Goal: Information Seeking & Learning: Learn about a topic

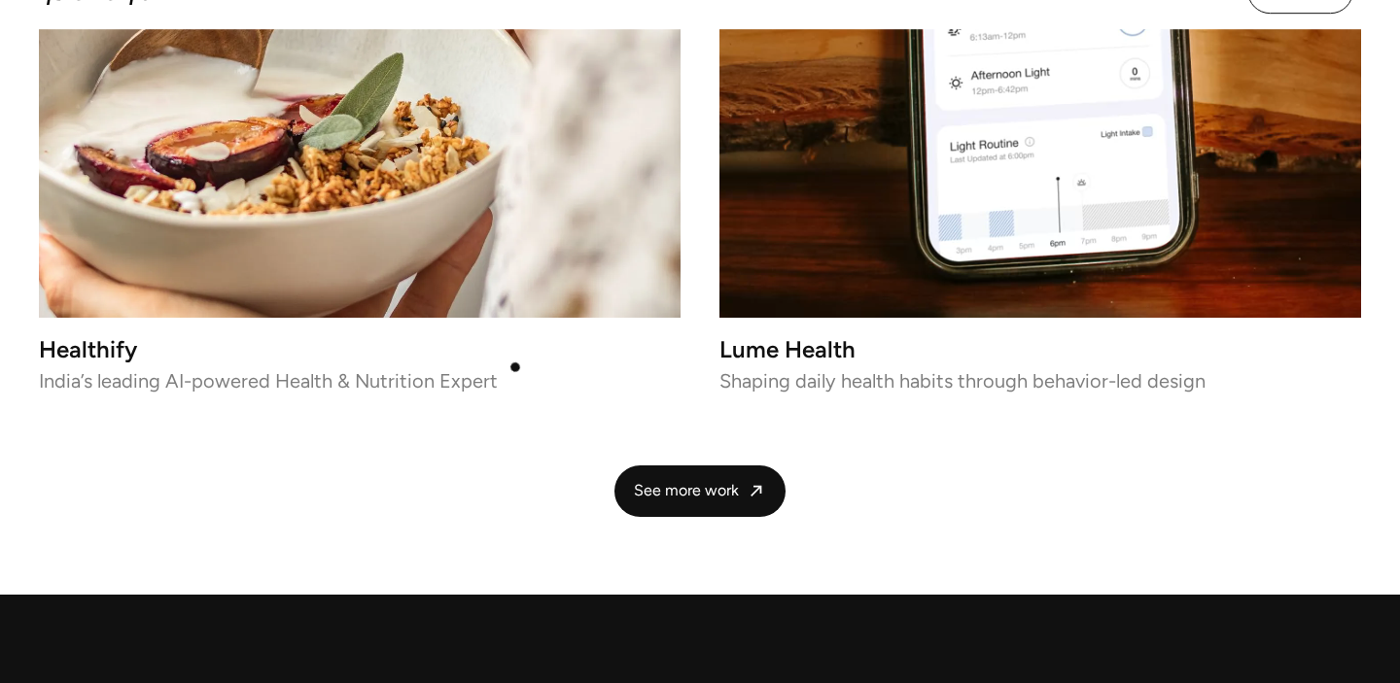
scroll to position [4328, 0]
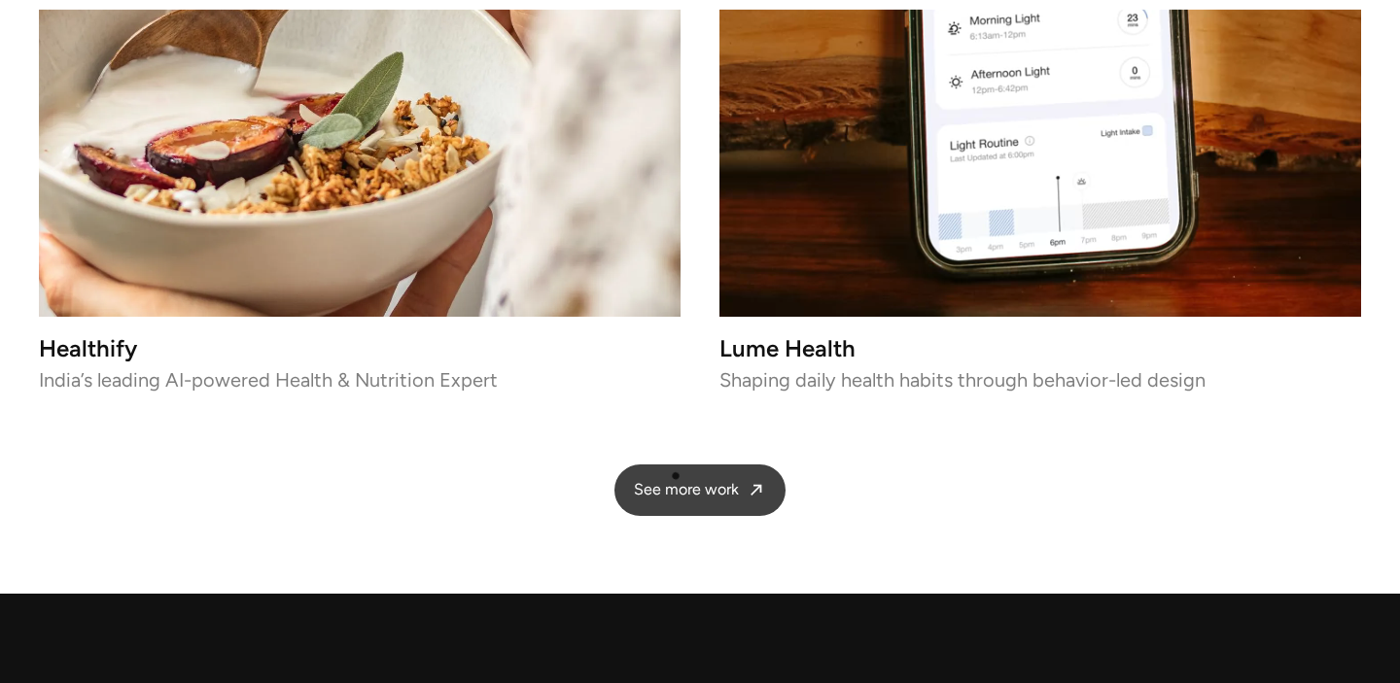
click at [680, 479] on link "See more work" at bounding box center [699, 491] width 171 height 52
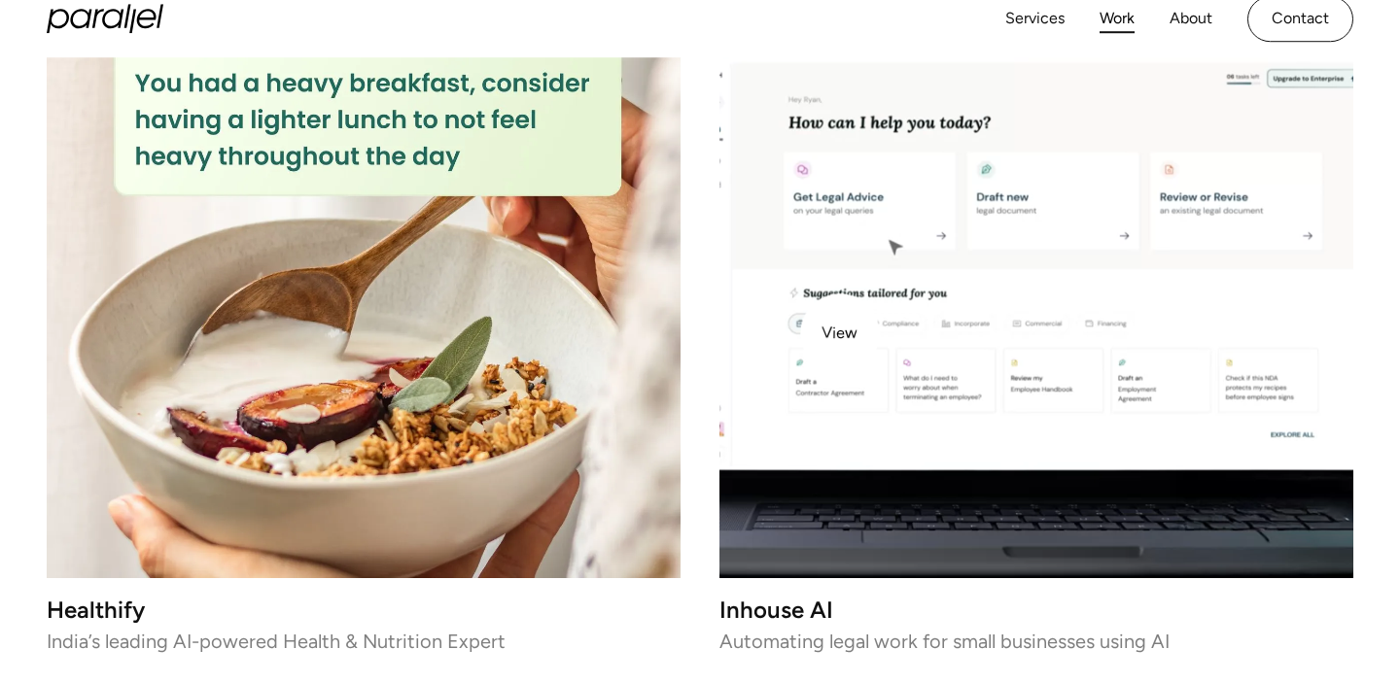
scroll to position [5261, 0]
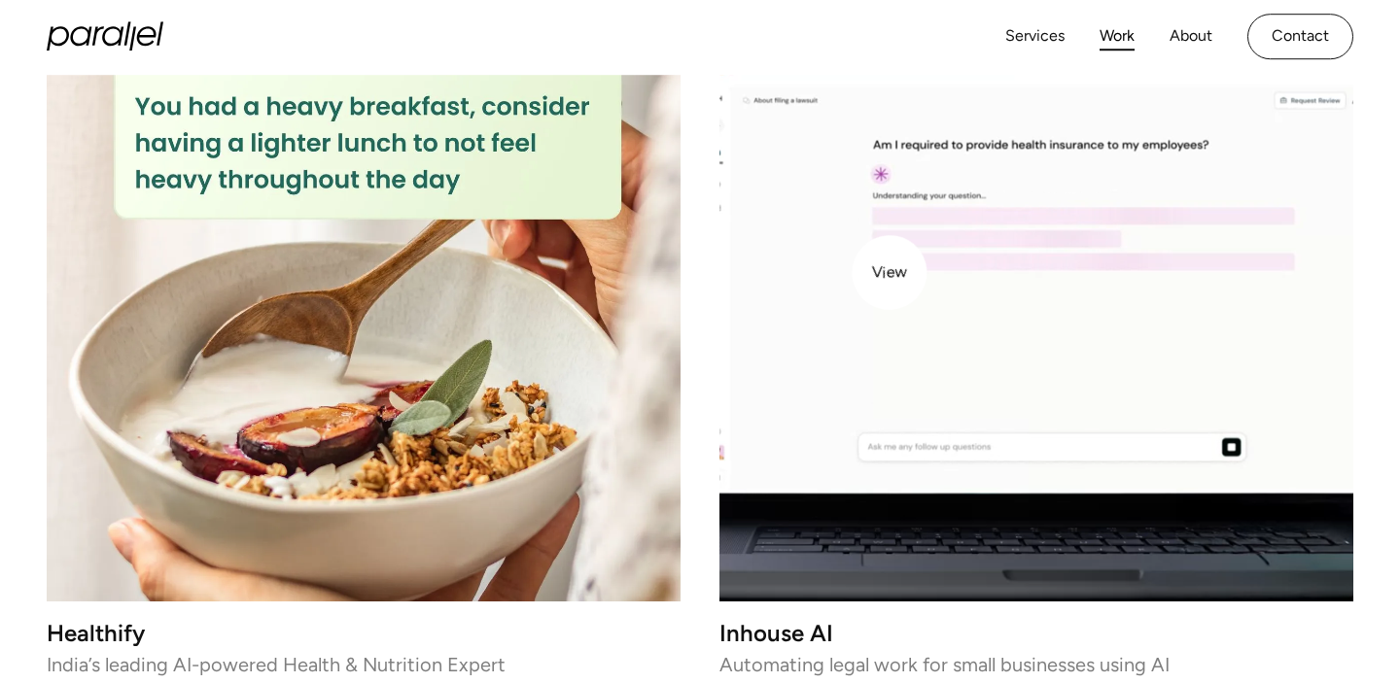
click at [891, 271] on video at bounding box center [1036, 285] width 634 height 634
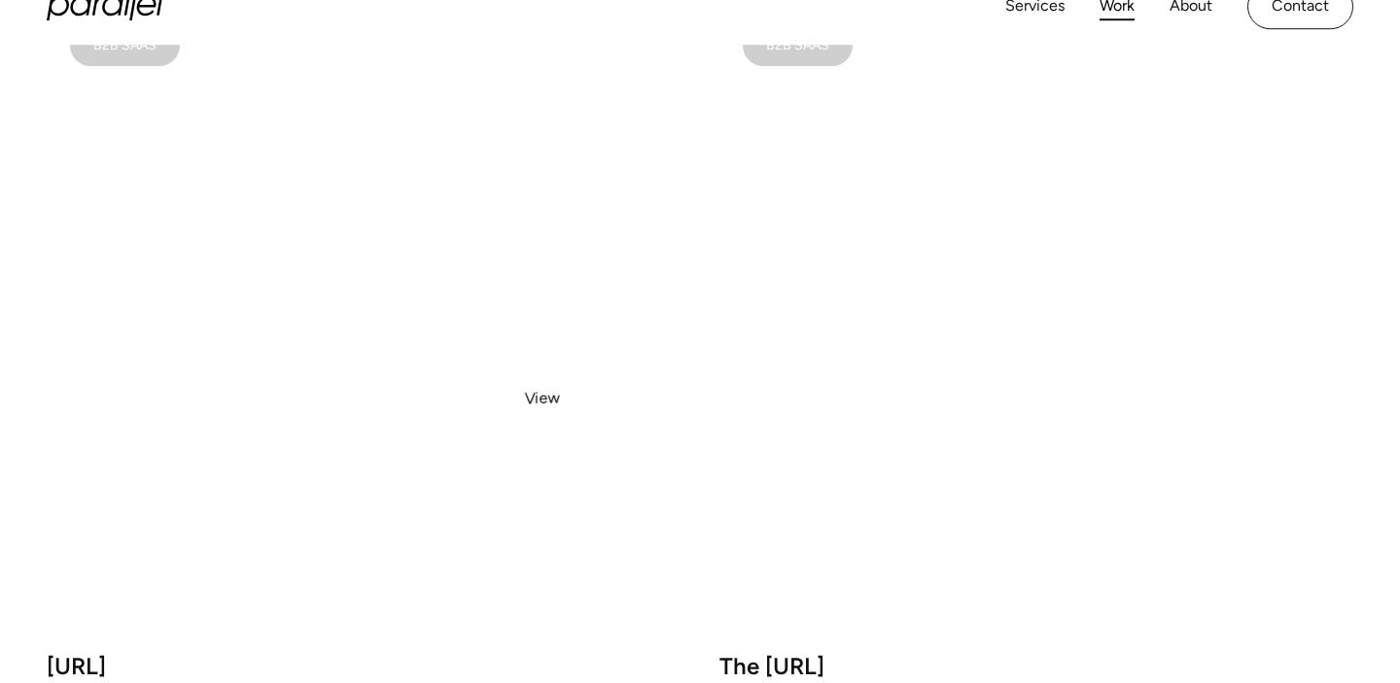
scroll to position [1303, 0]
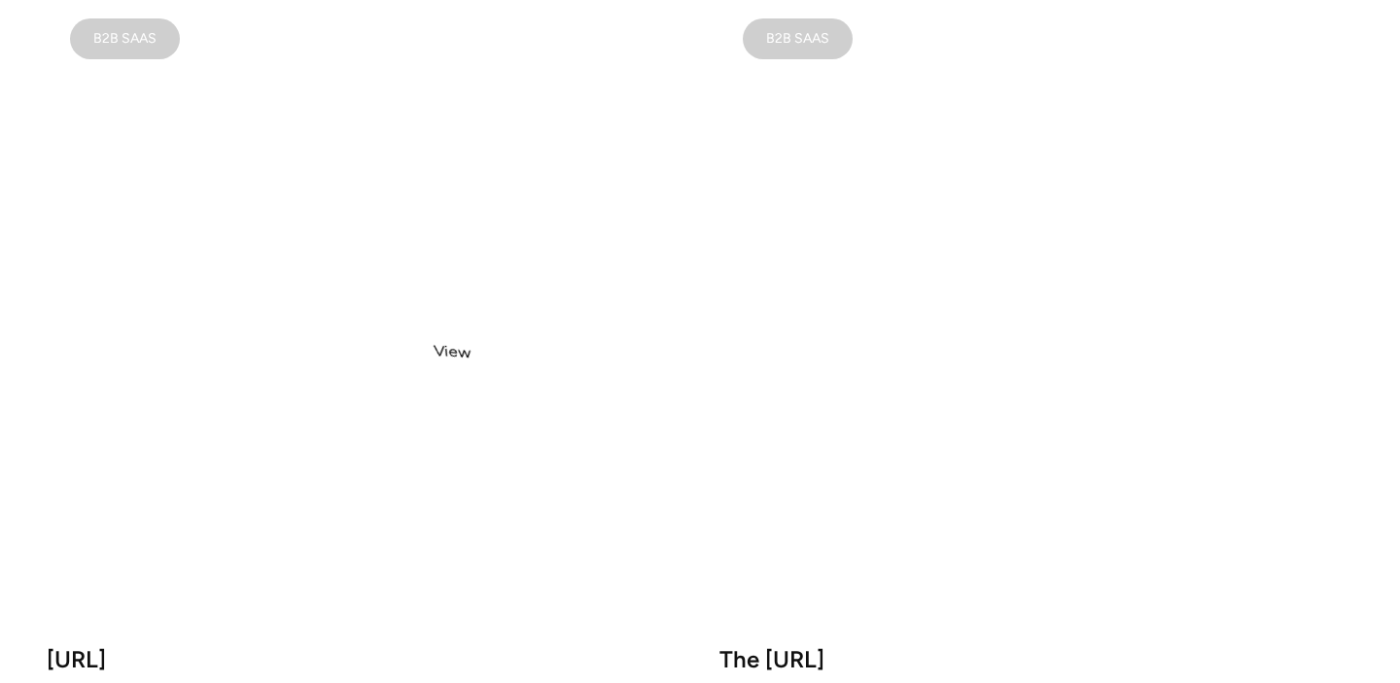
click at [407, 329] on video at bounding box center [364, 312] width 634 height 634
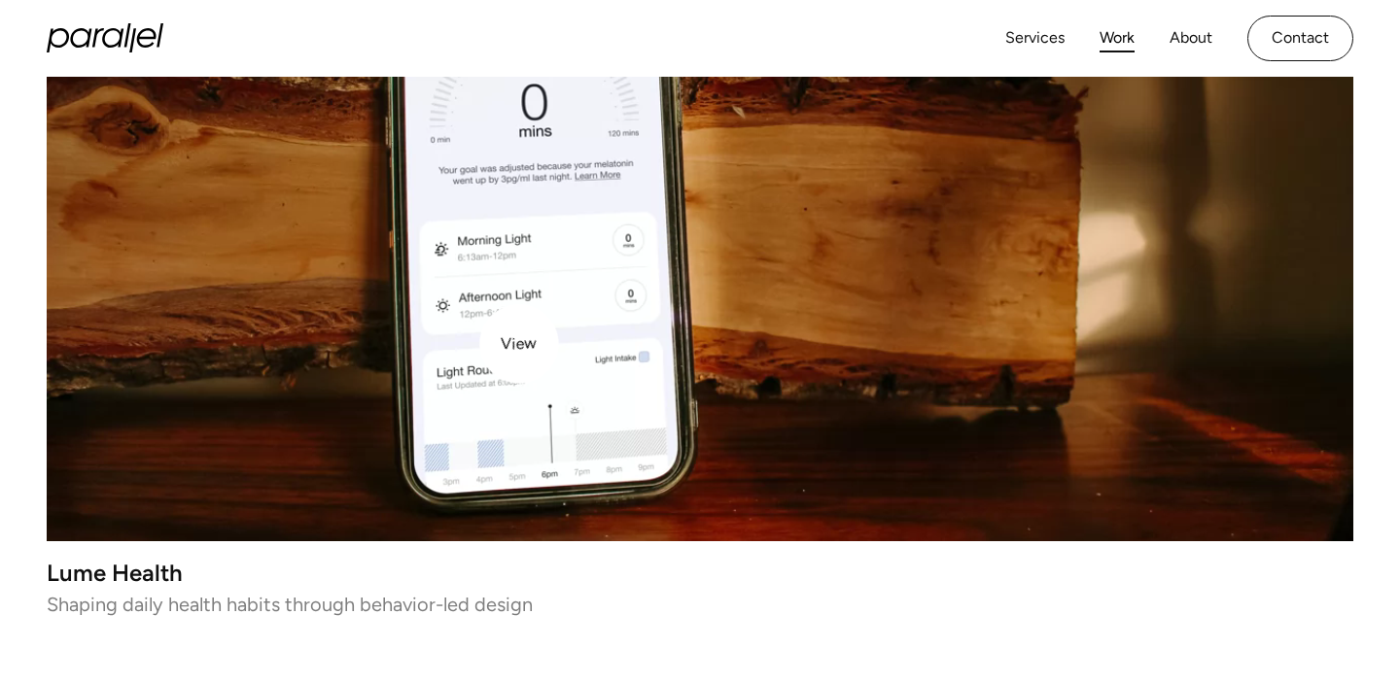
scroll to position [571, 0]
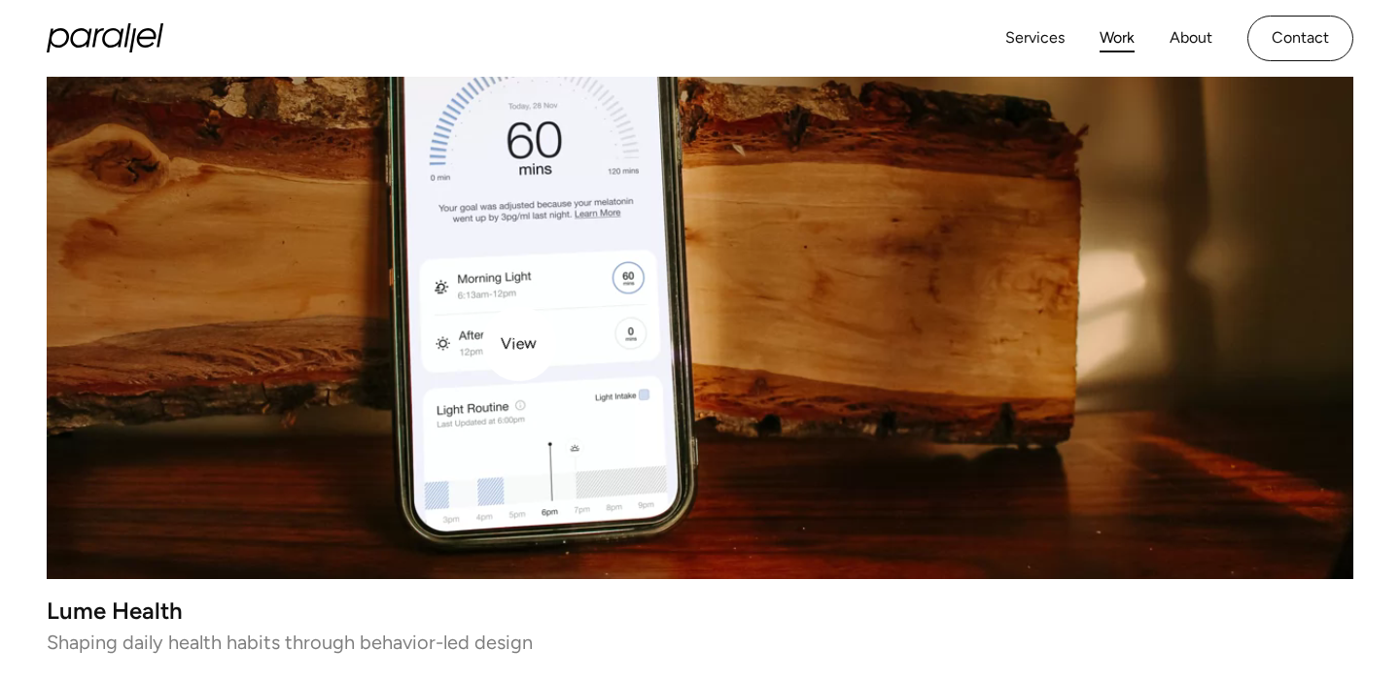
click at [519, 344] on video at bounding box center [700, 252] width 1306 height 653
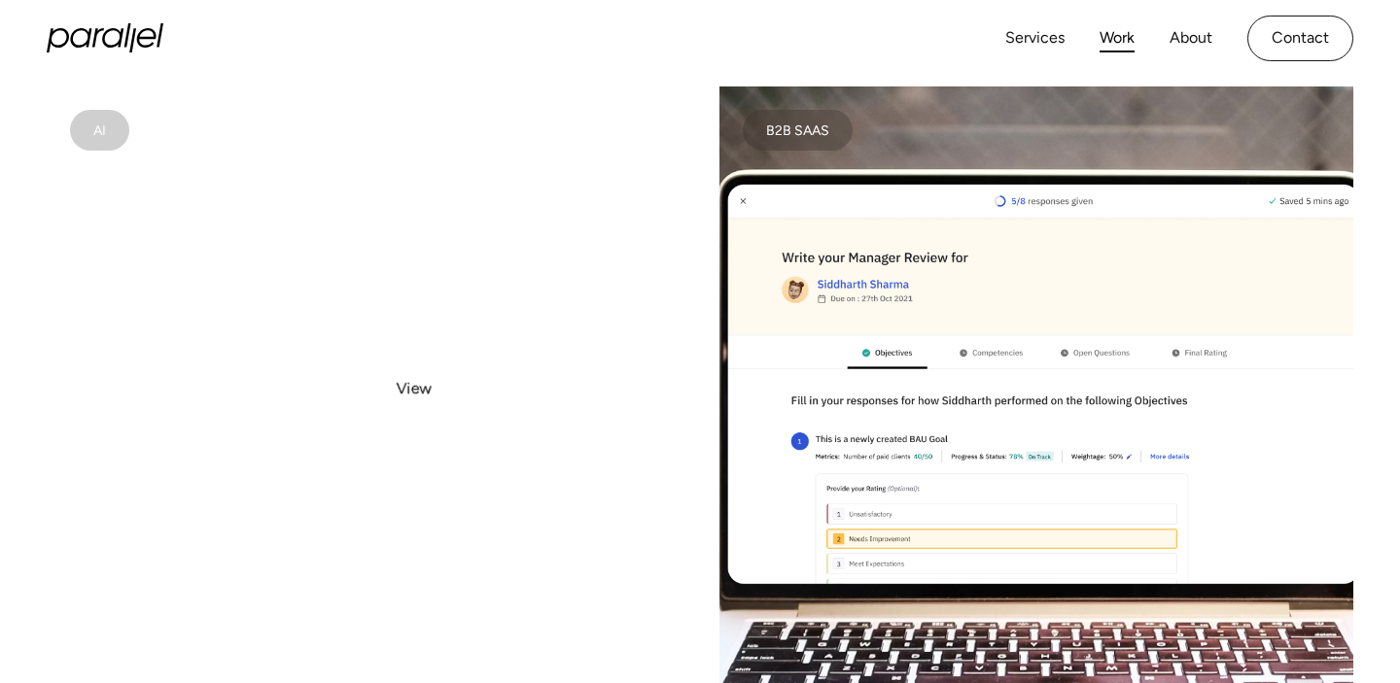
scroll to position [7513, 0]
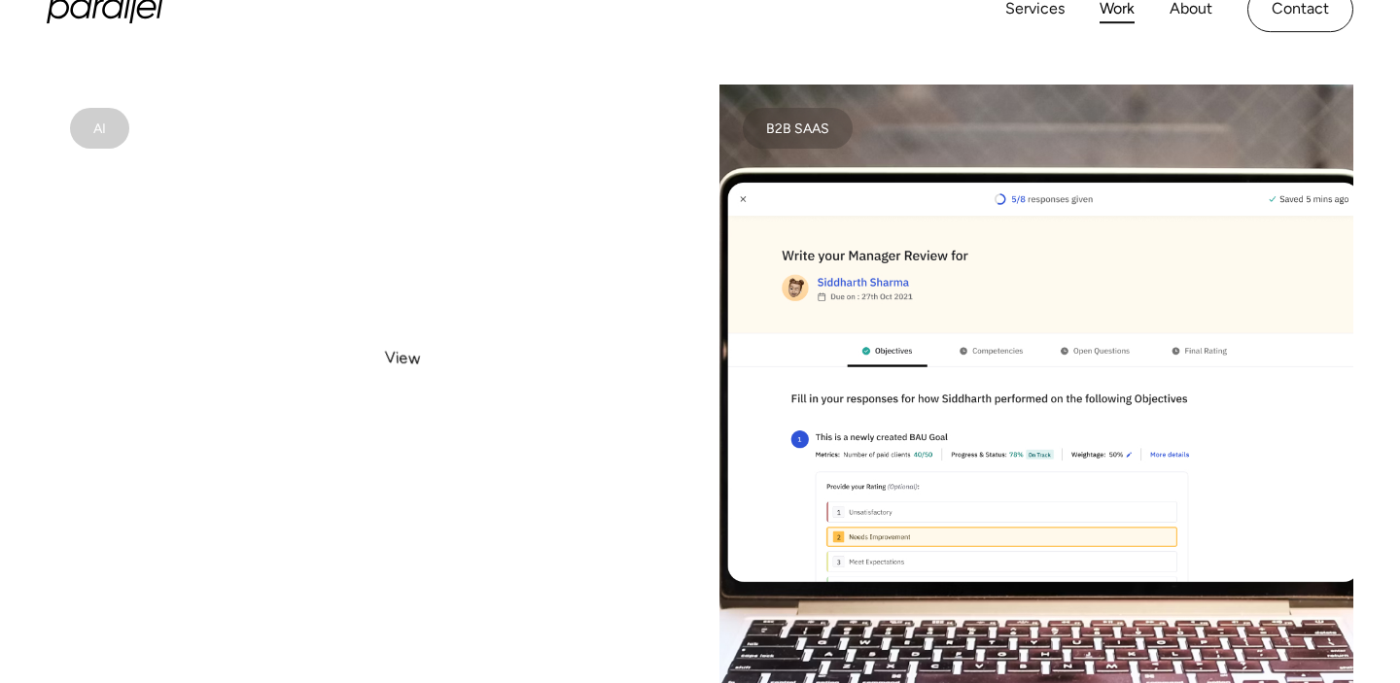
click at [381, 329] on video at bounding box center [364, 402] width 634 height 634
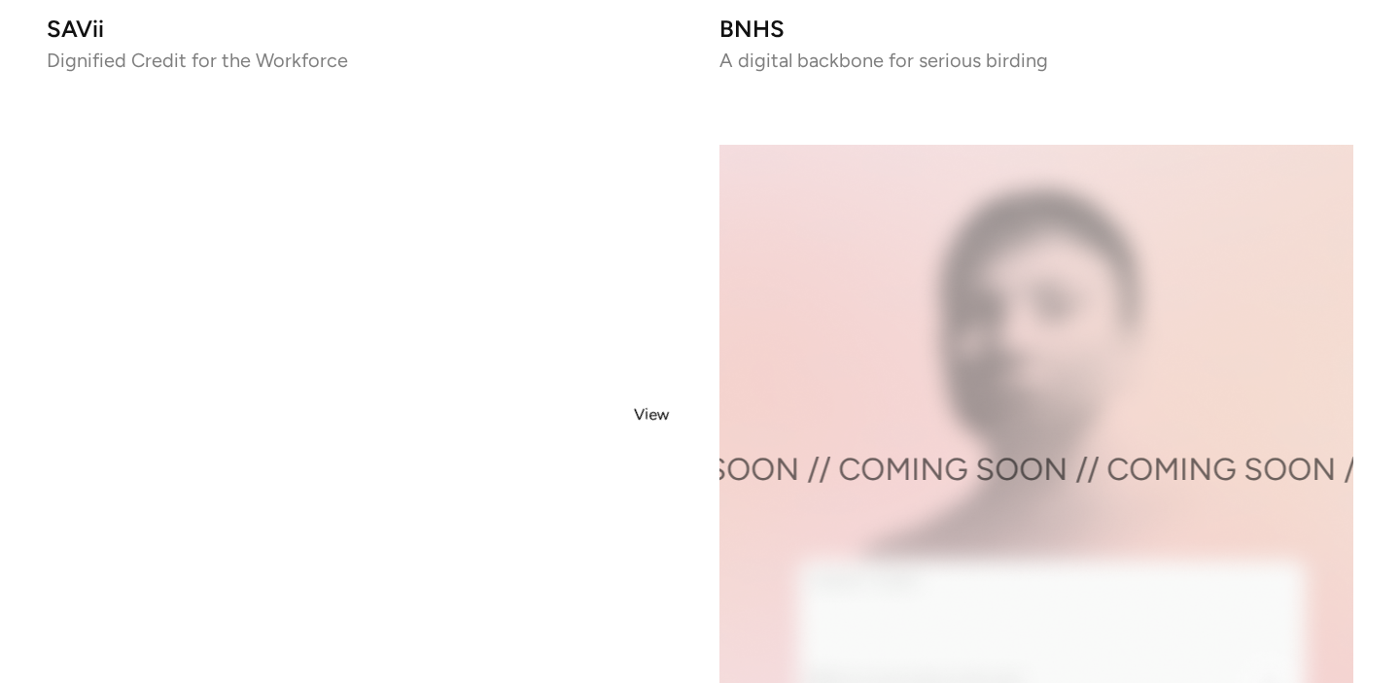
scroll to position [3542, 0]
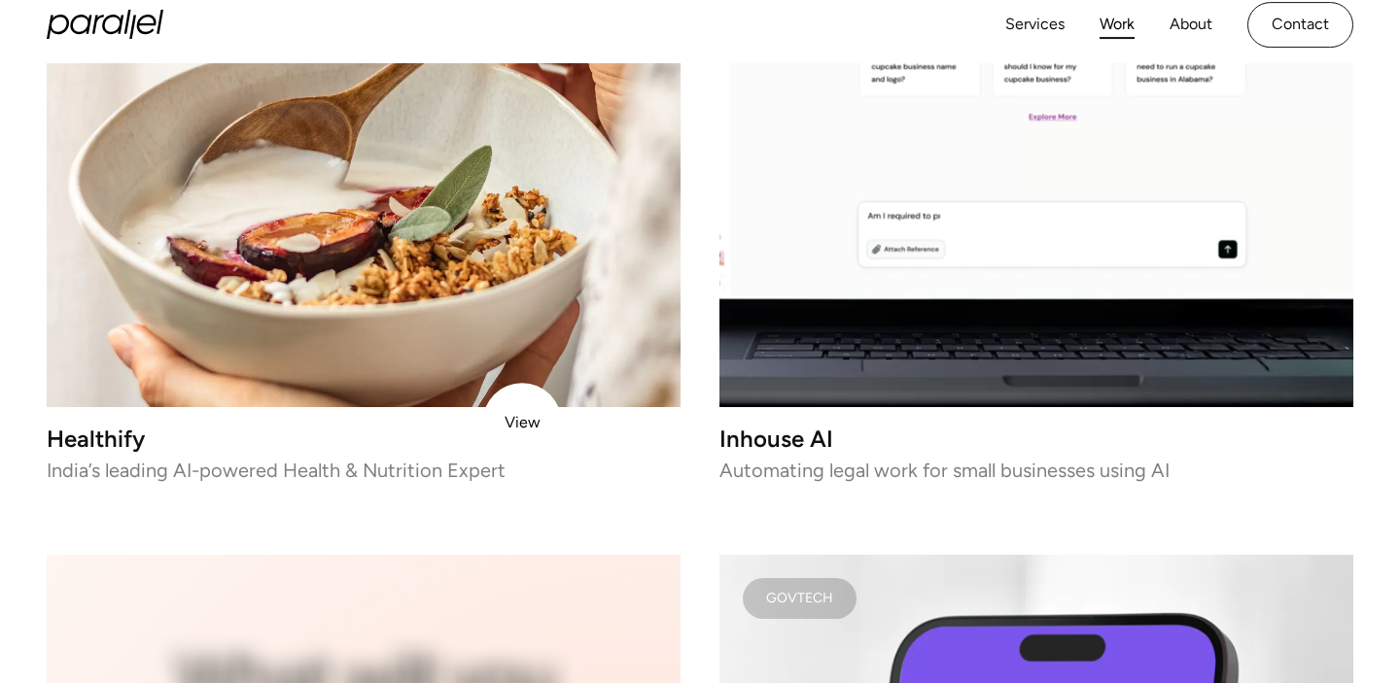
scroll to position [5445, 0]
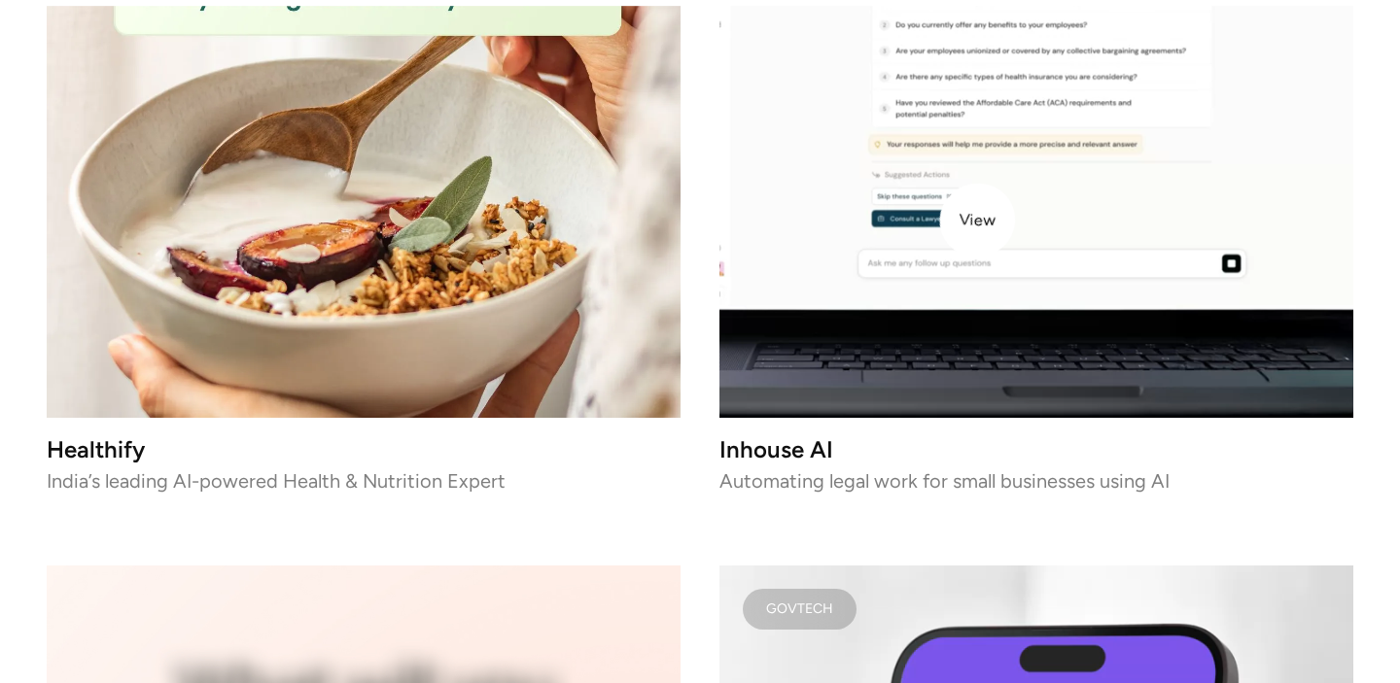
click at [985, 218] on video at bounding box center [1036, 101] width 634 height 634
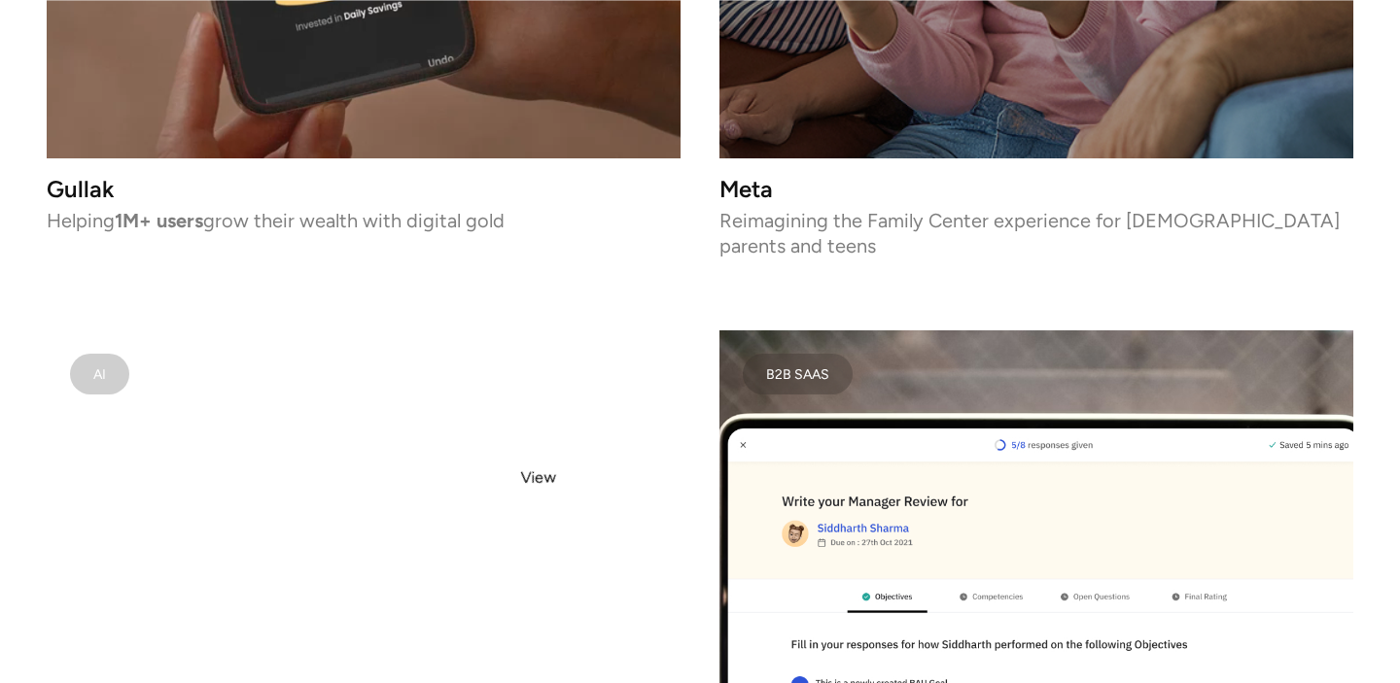
scroll to position [7285, 0]
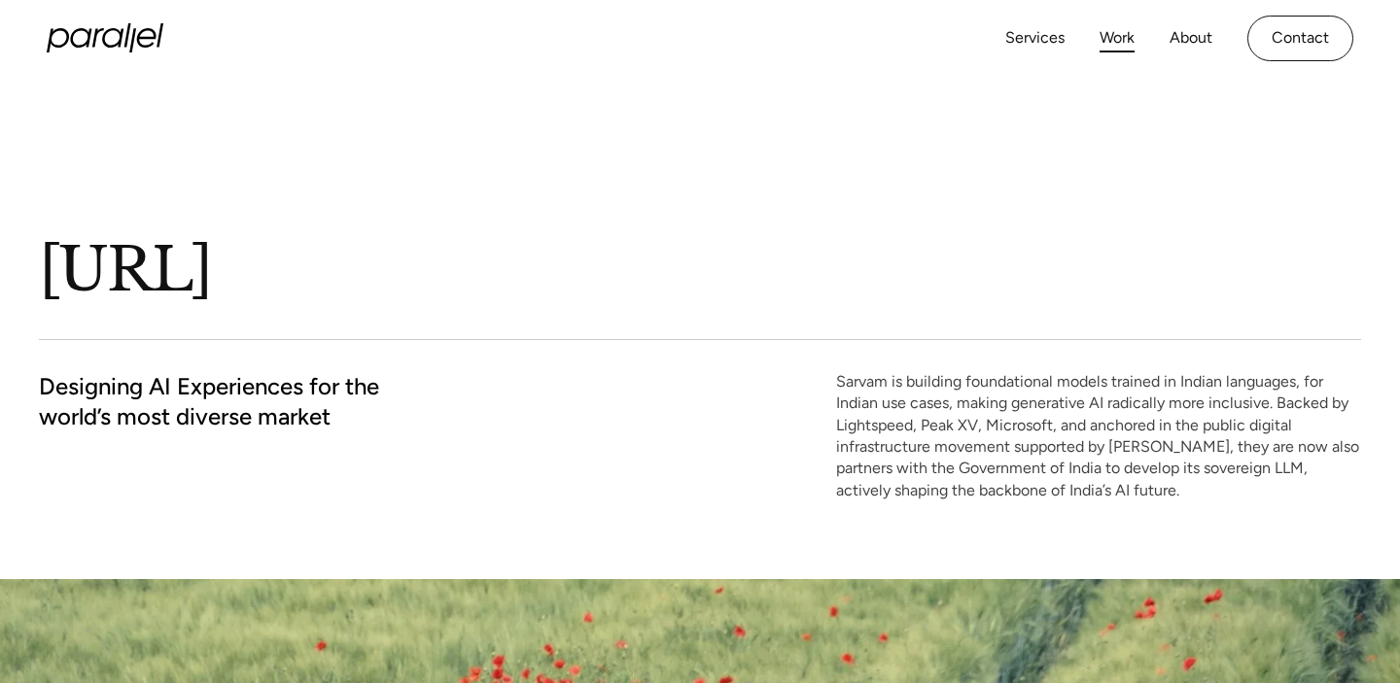
click at [1129, 39] on link "Work" at bounding box center [1116, 38] width 35 height 28
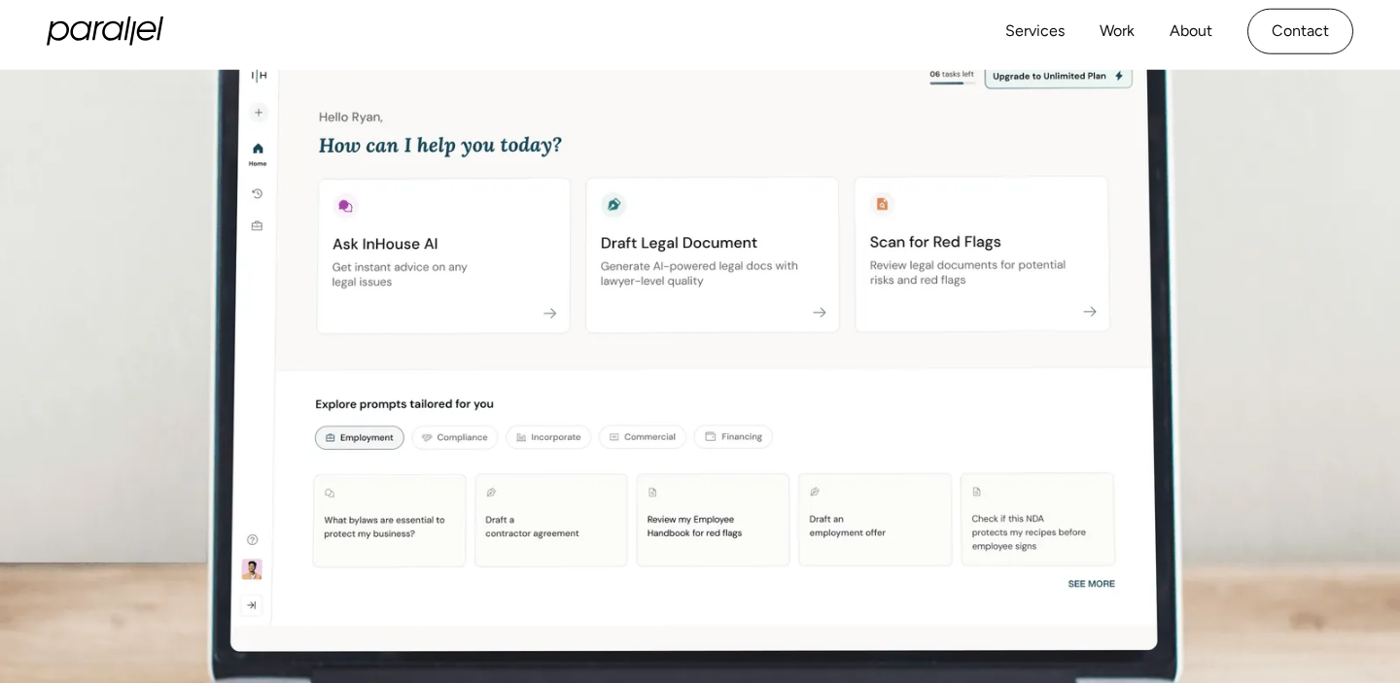
scroll to position [537, 0]
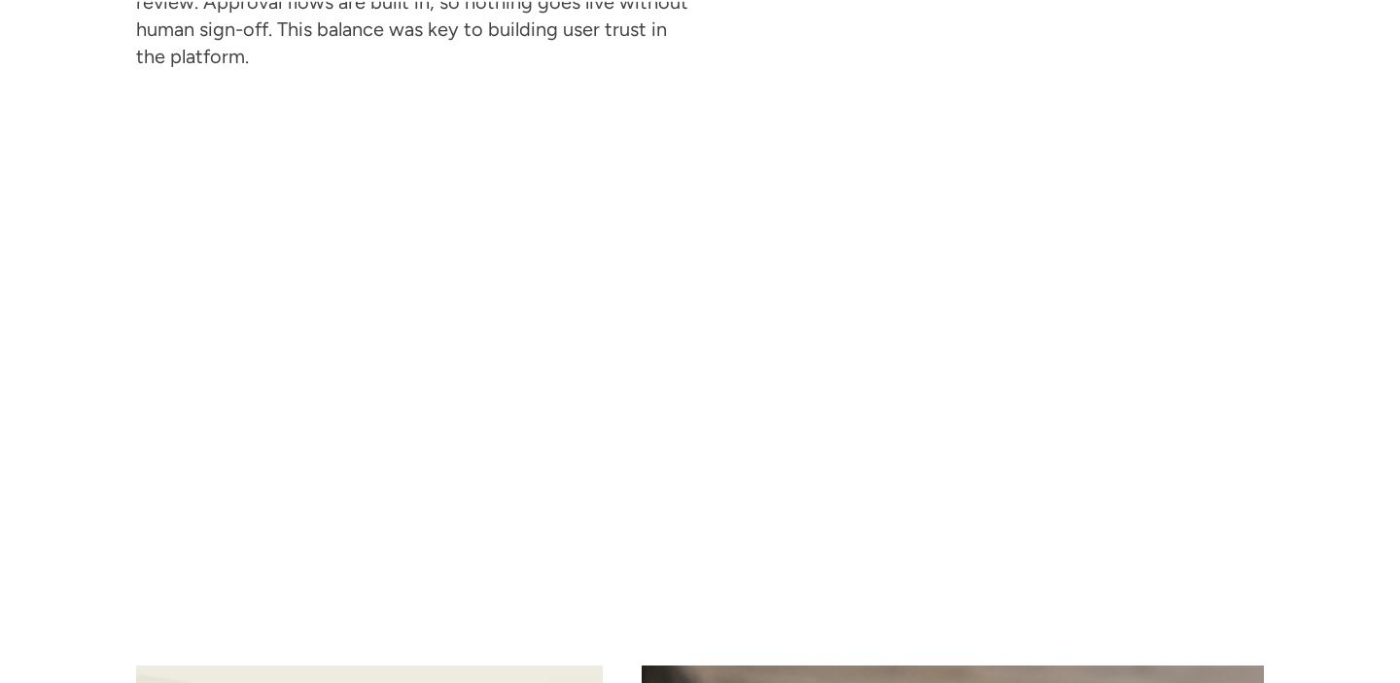
scroll to position [6297, 0]
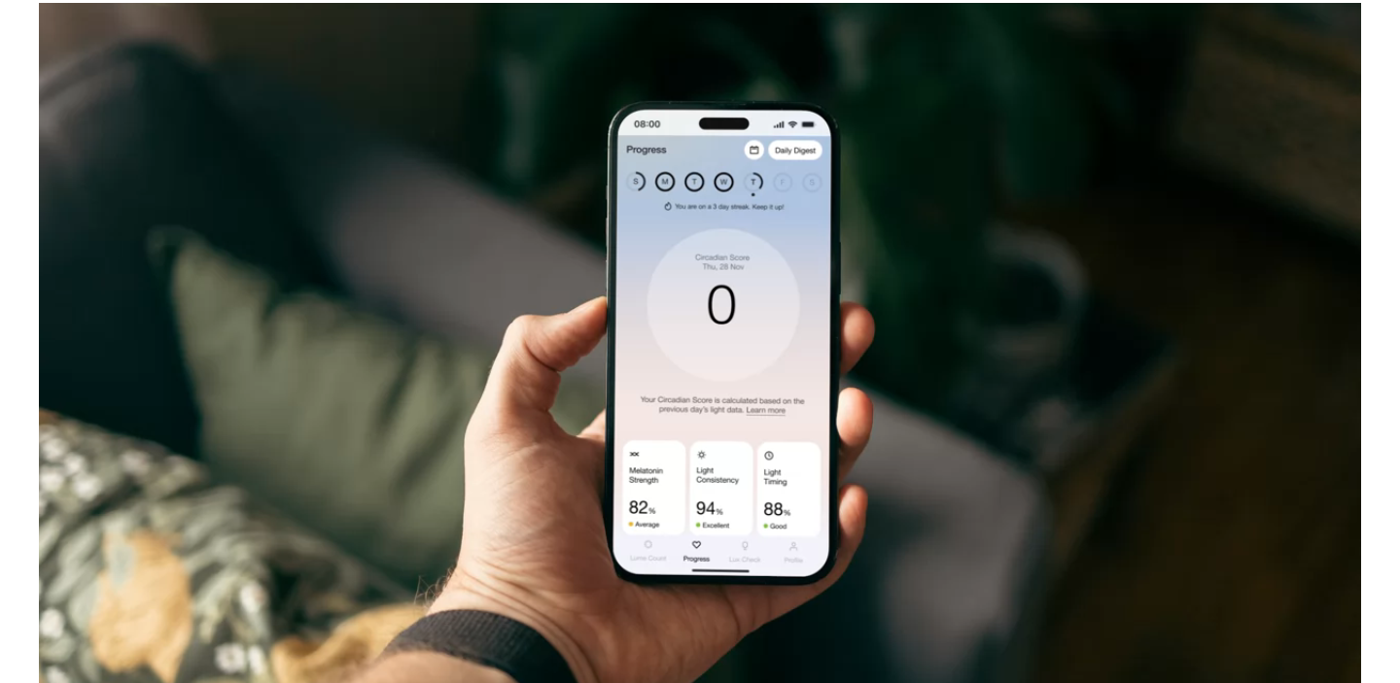
scroll to position [4221, 0]
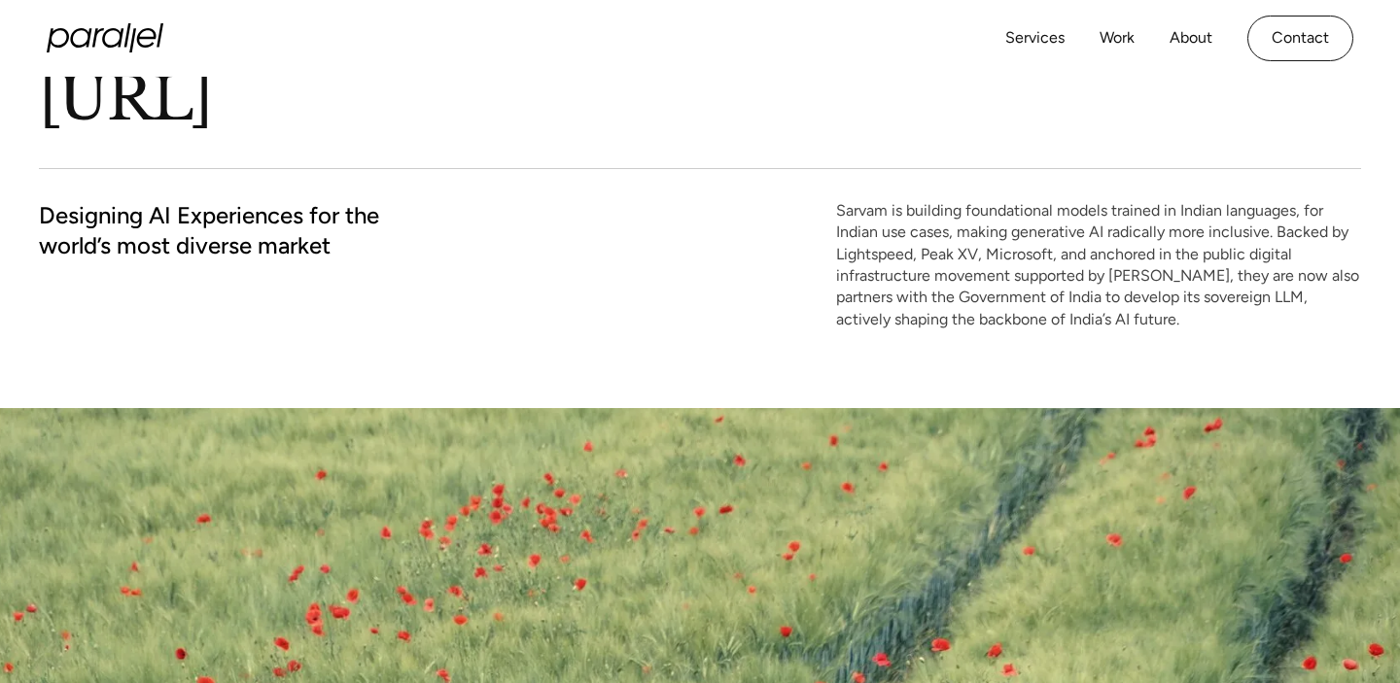
scroll to position [196, 0]
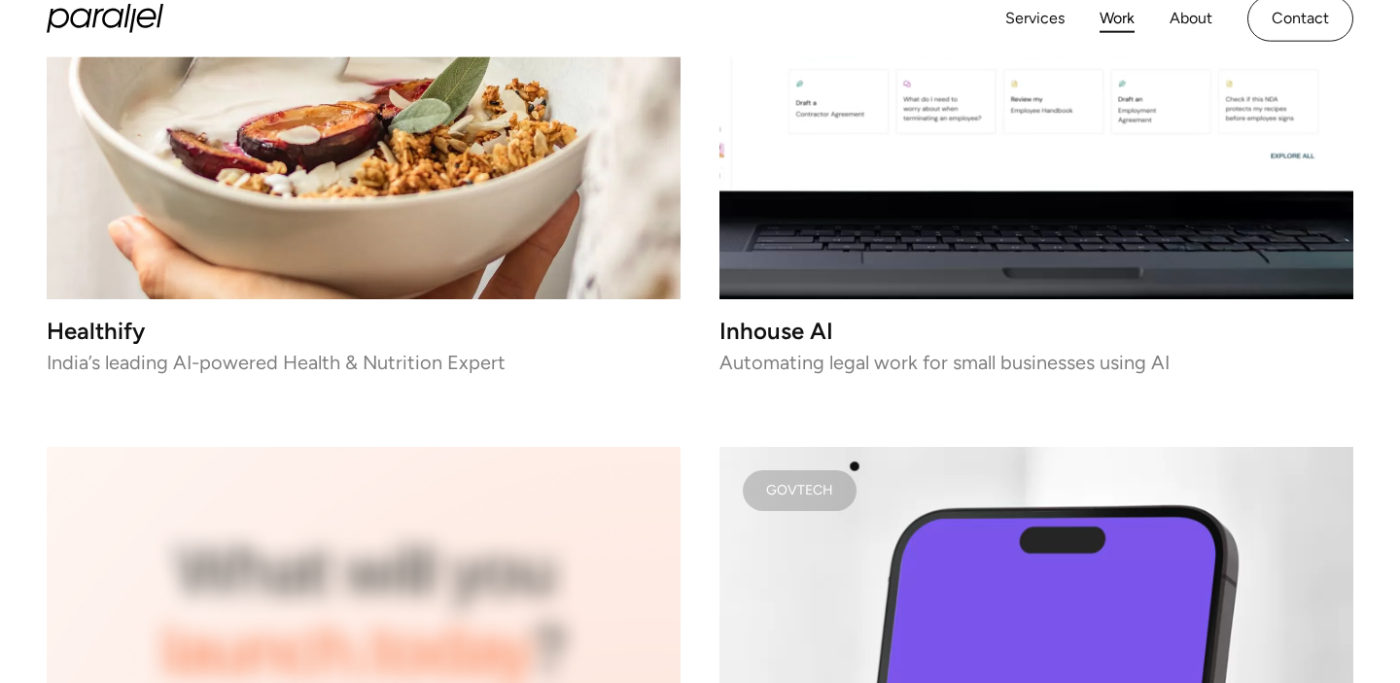
scroll to position [5534, 0]
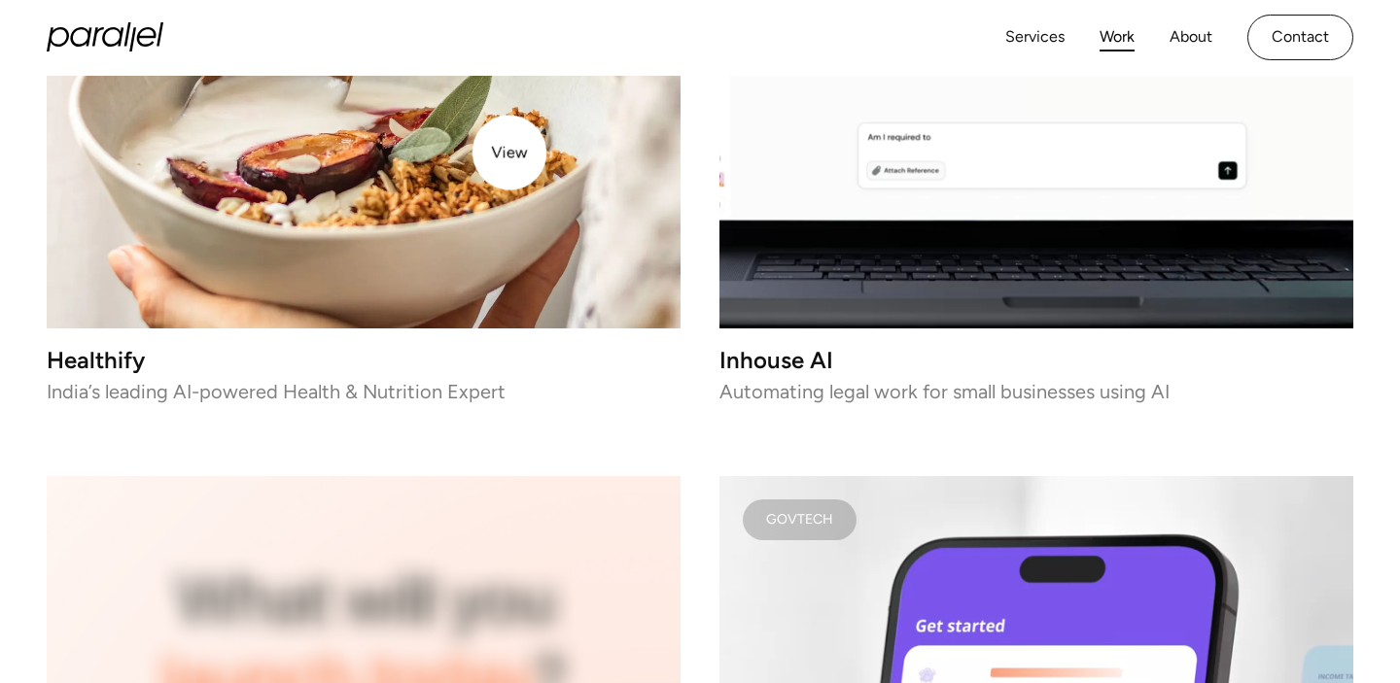
click at [507, 149] on img at bounding box center [364, 12] width 634 height 634
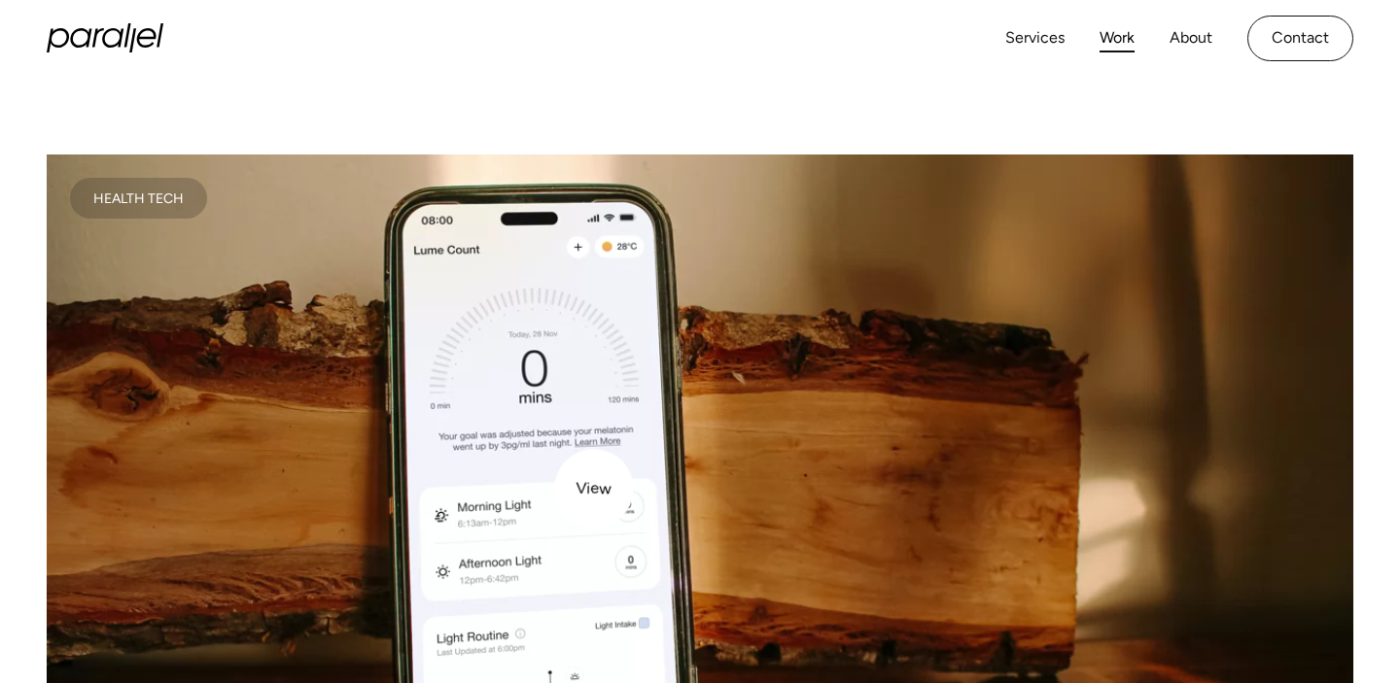
scroll to position [360, 0]
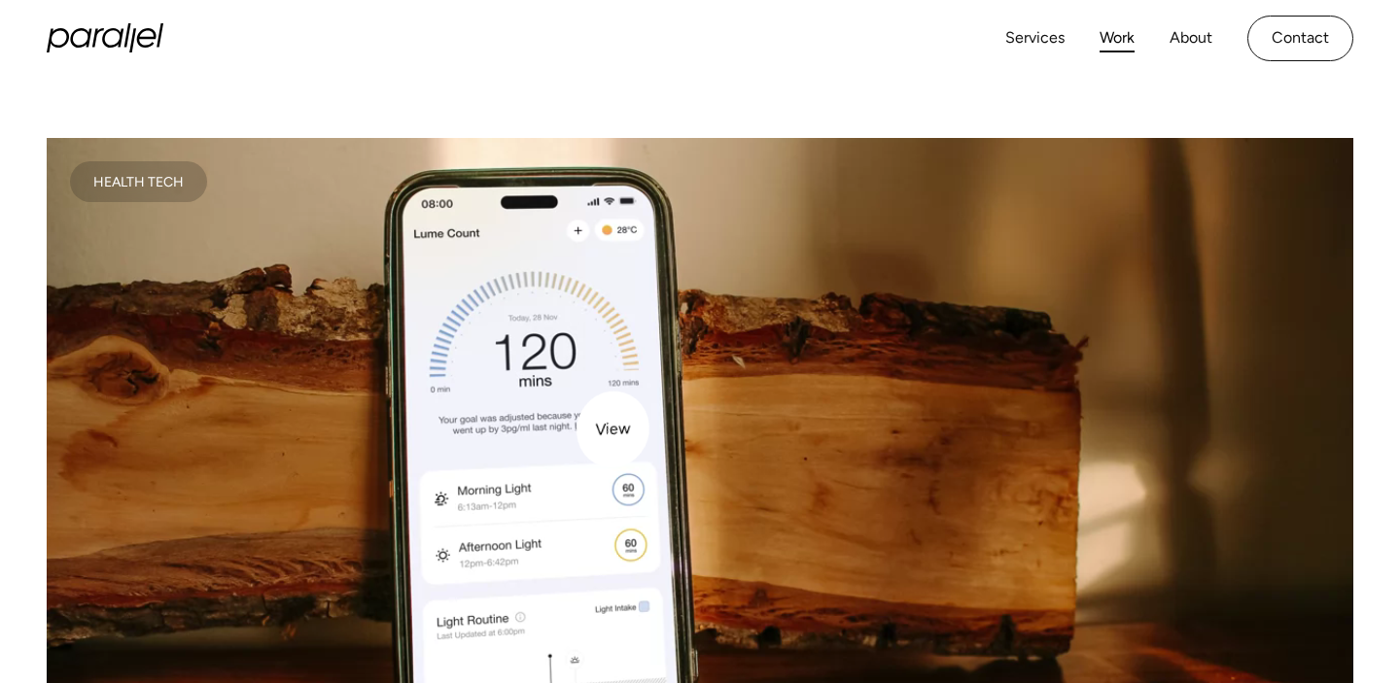
click at [617, 415] on video at bounding box center [700, 464] width 1306 height 653
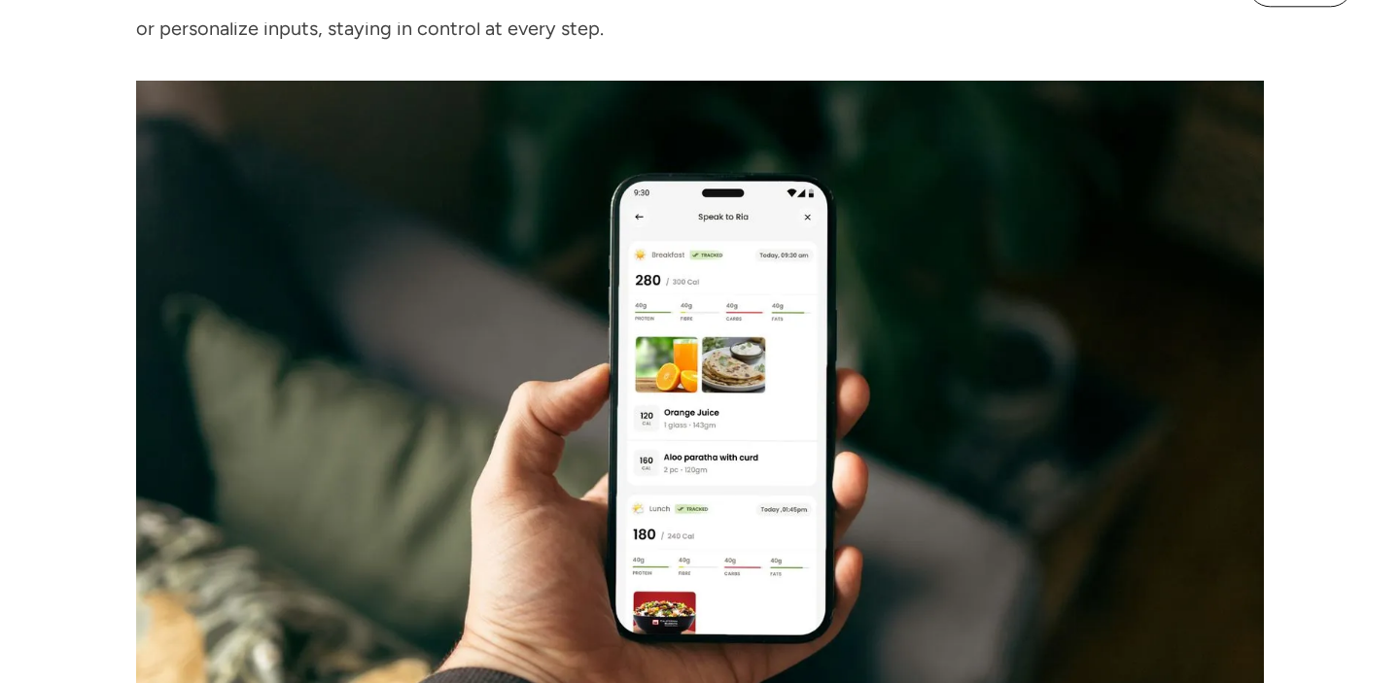
scroll to position [9510, 0]
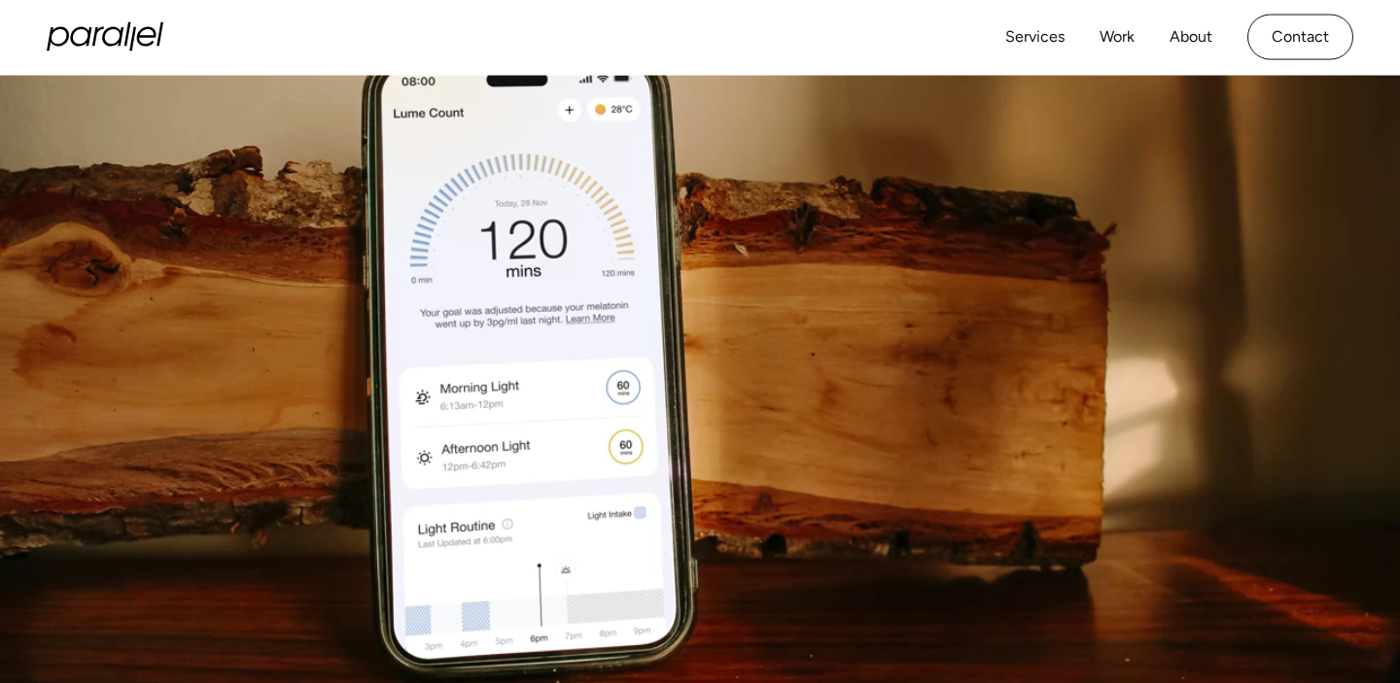
scroll to position [539, 0]
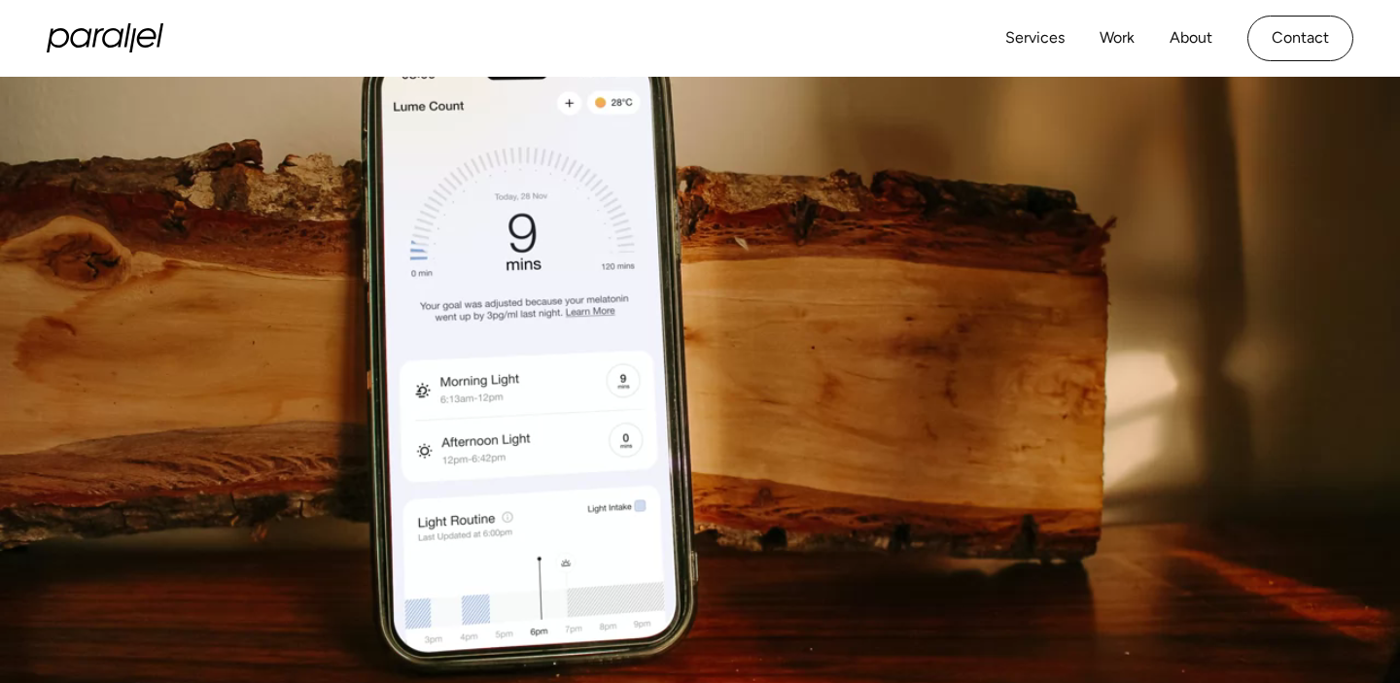
click at [680, 393] on video at bounding box center [700, 355] width 1400 height 760
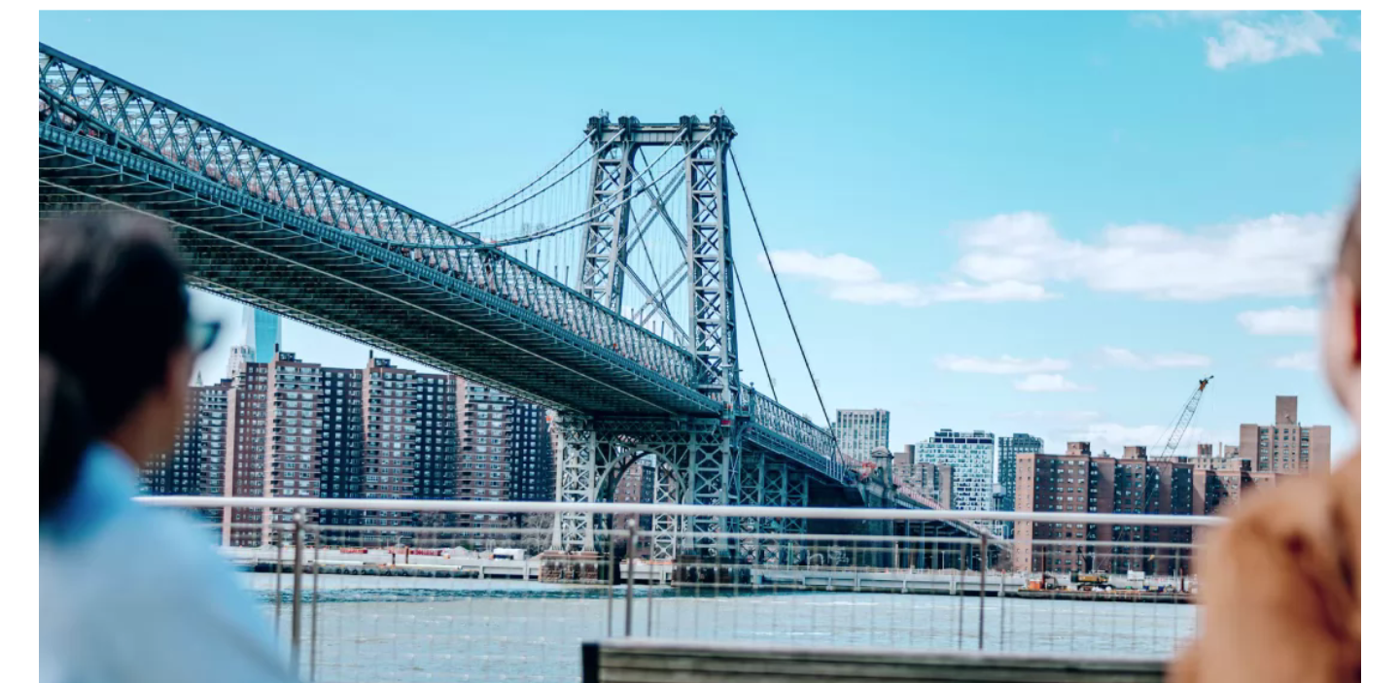
scroll to position [1828, 0]
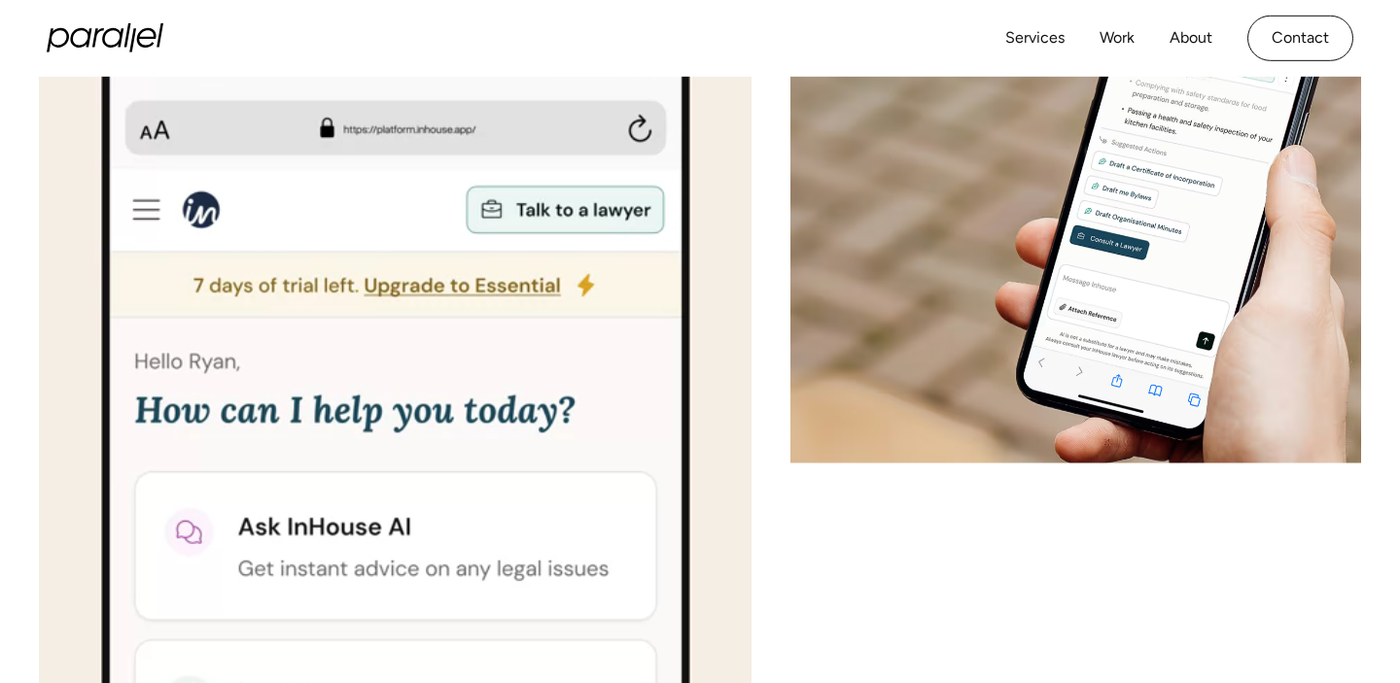
scroll to position [4800, 0]
